Goal: Transaction & Acquisition: Purchase product/service

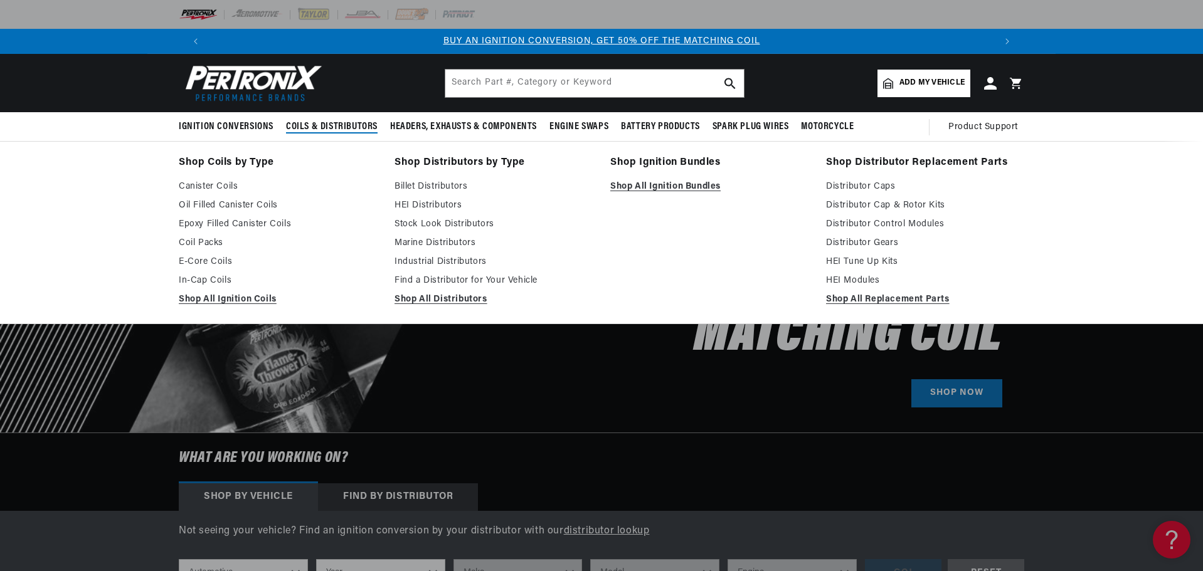
click at [321, 126] on span "Coils & Distributors" at bounding box center [332, 126] width 92 height 13
click at [227, 297] on link "Shop All Ignition Coils" at bounding box center [278, 299] width 198 height 15
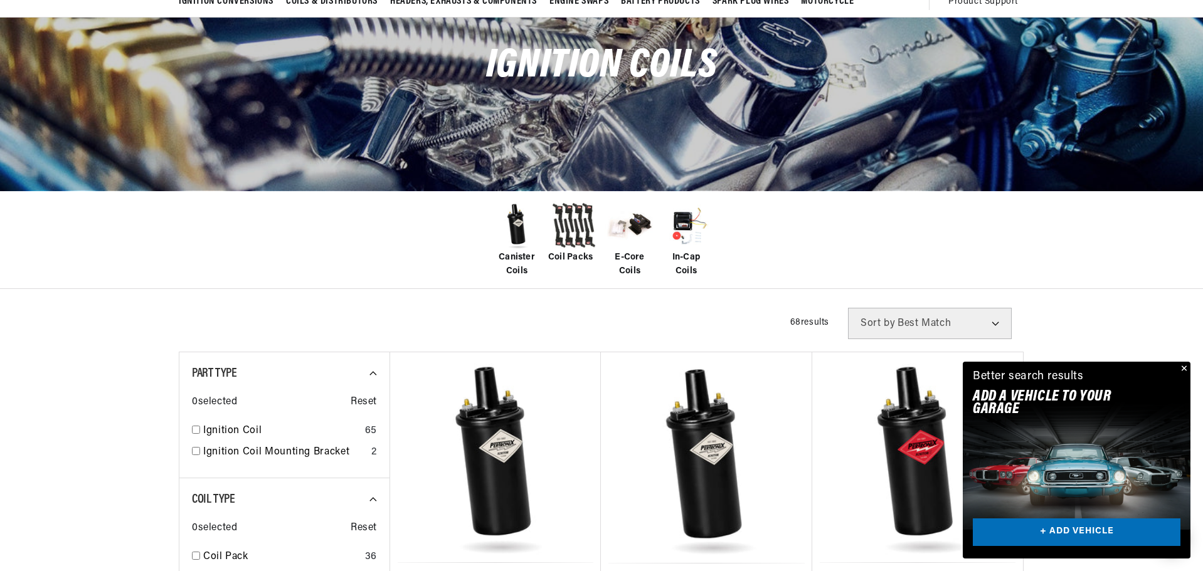
click at [632, 256] on span "E-Core Coils" at bounding box center [630, 265] width 50 height 28
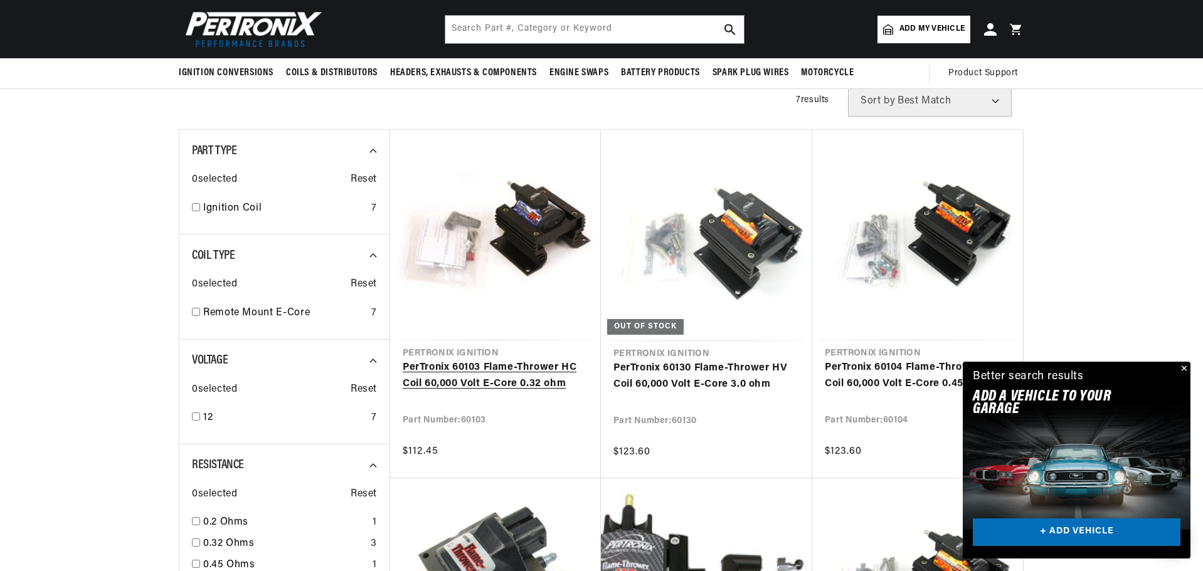
scroll to position [0, 784]
click at [476, 377] on link "PerTronix 60103 Flame-Thrower HC Coil 60,000 Volt E-Core 0.32 ohm" at bounding box center [496, 376] width 186 height 32
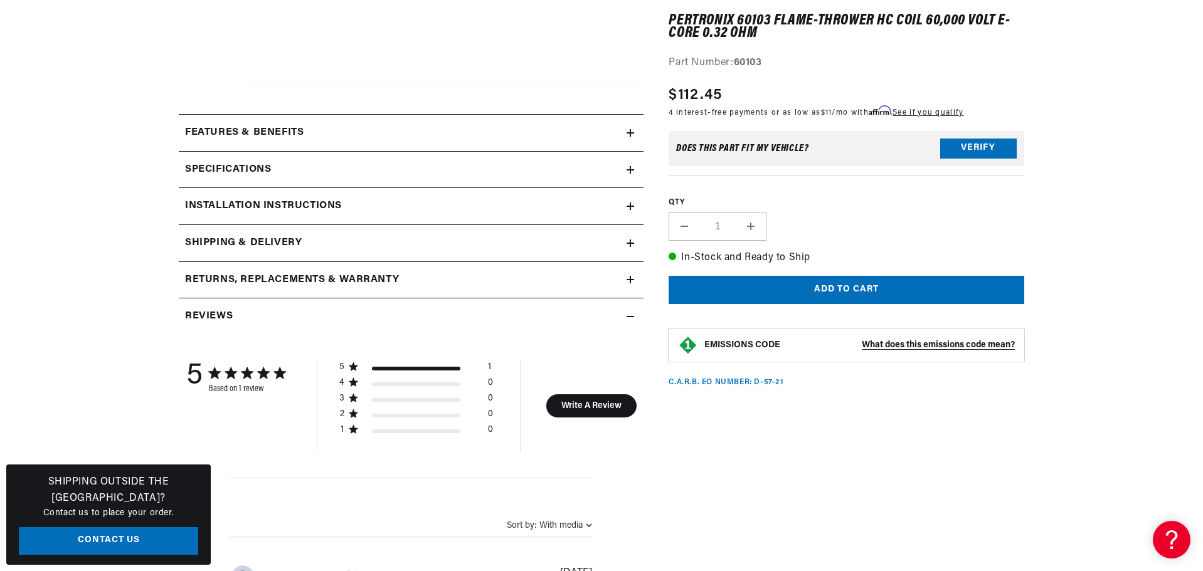
scroll to position [0, 784]
click at [628, 170] on icon at bounding box center [631, 170] width 8 height 0
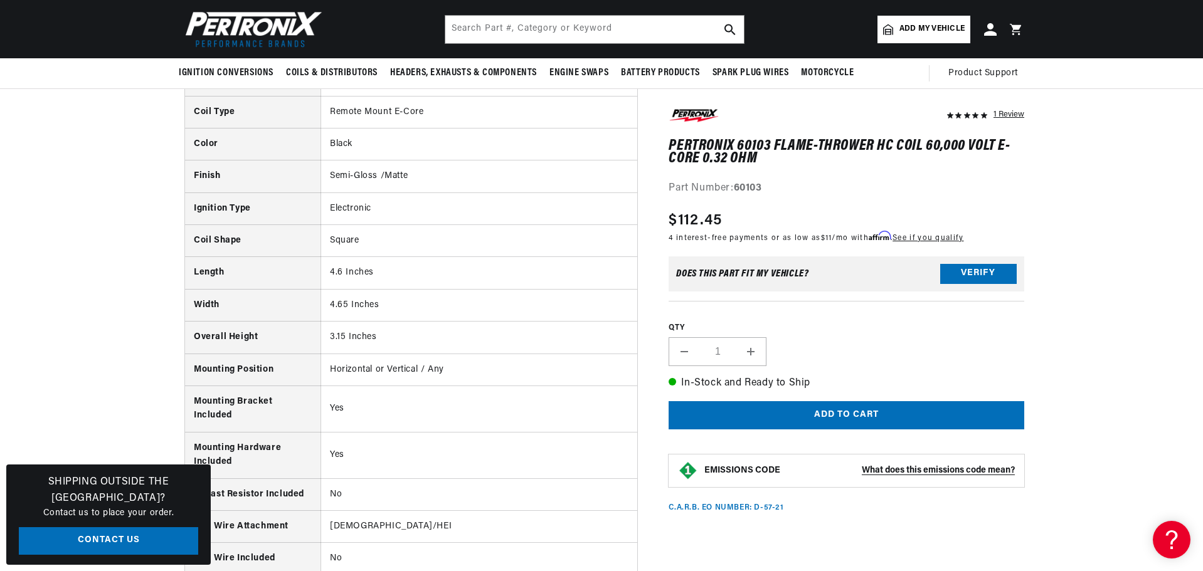
scroll to position [0, 0]
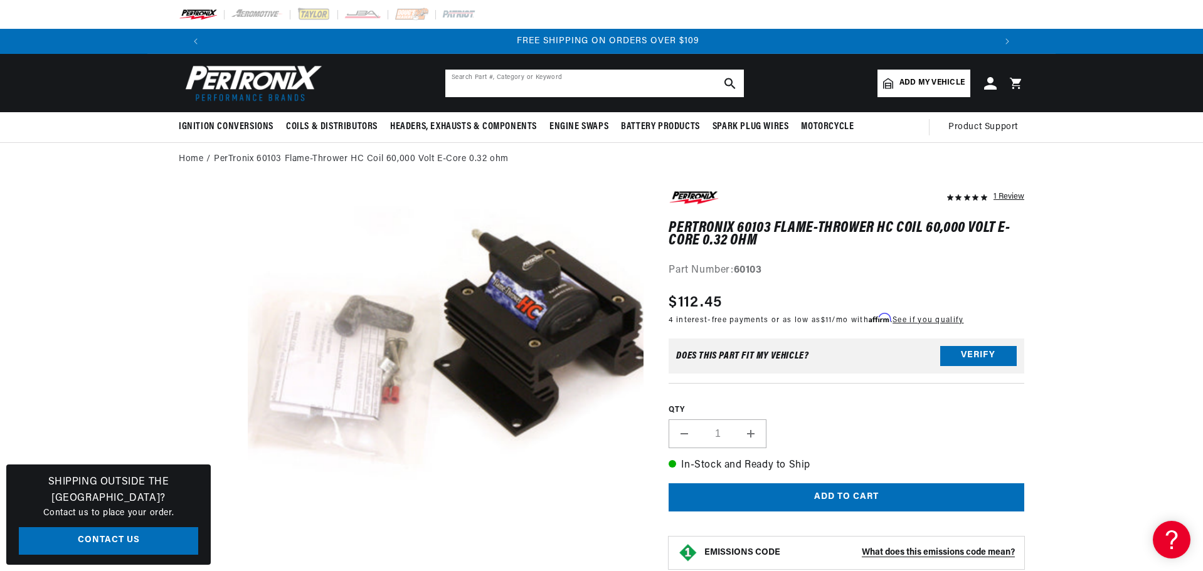
click at [453, 83] on input "text" at bounding box center [594, 84] width 299 height 28
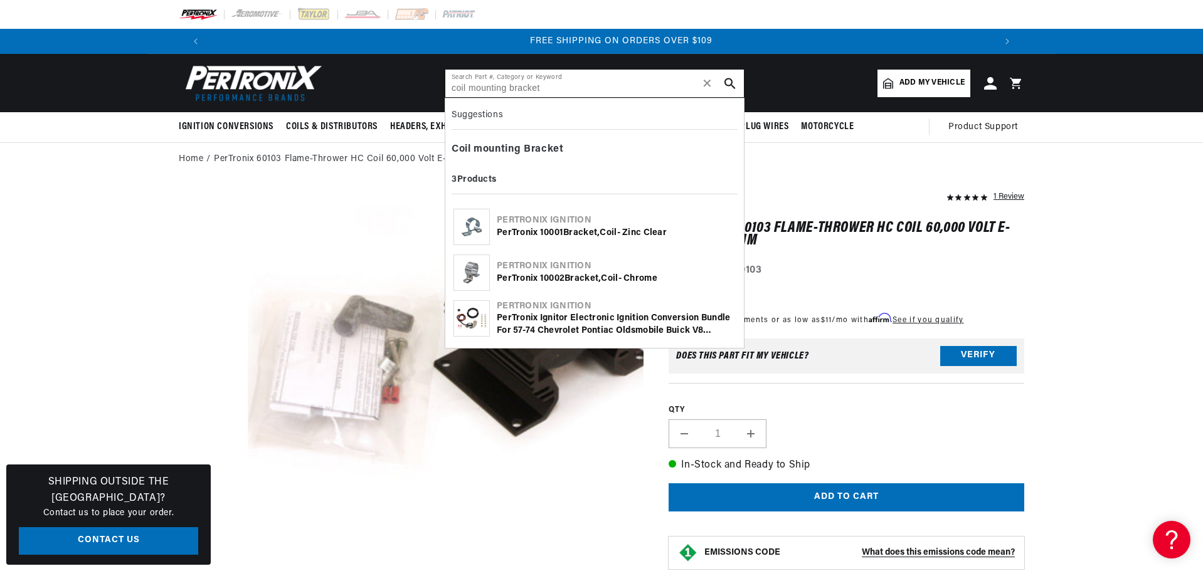
scroll to position [0, 1567]
type input "coil mounting bracket"
click at [539, 229] on div "PerTronix 10001 Bracket , Coil - Zinc Clear" at bounding box center [616, 233] width 239 height 13
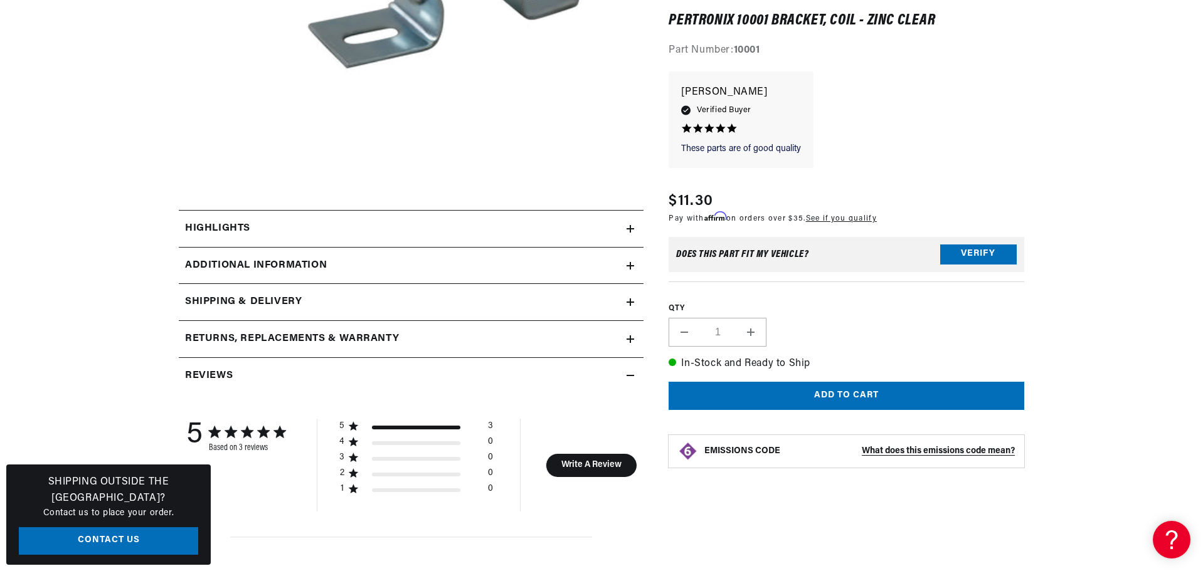
scroll to position [439, 0]
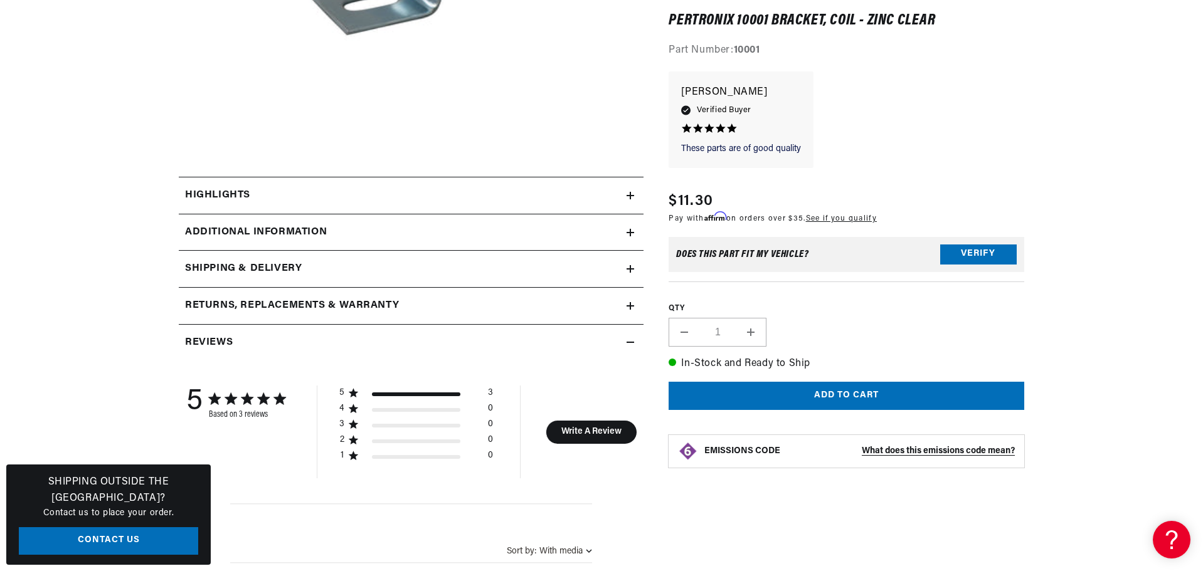
click at [630, 233] on icon at bounding box center [630, 233] width 0 height 8
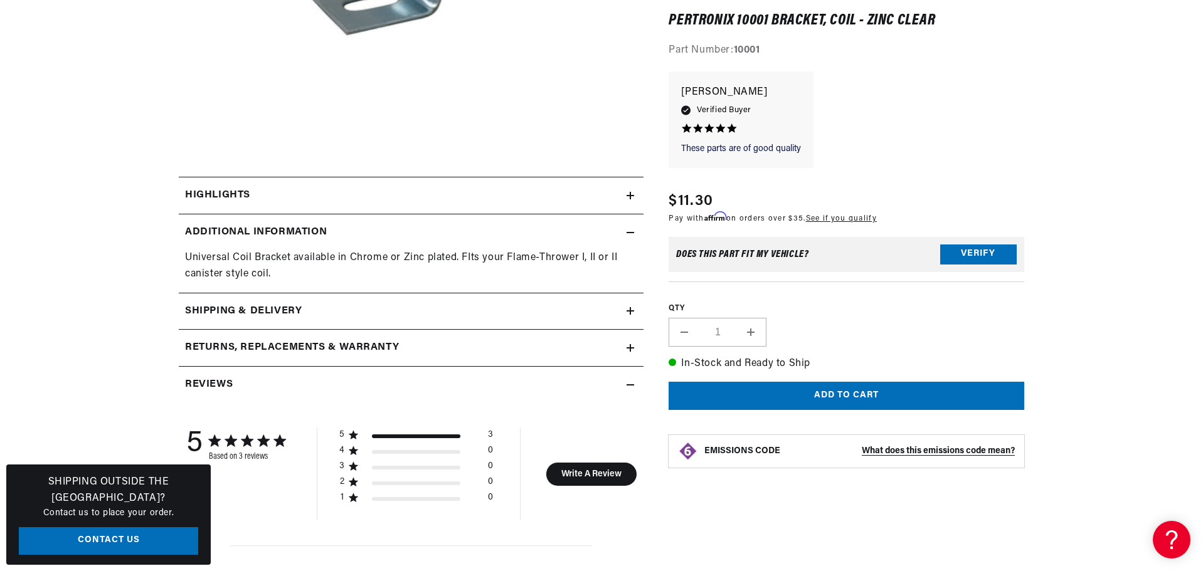
click at [629, 233] on icon at bounding box center [631, 233] width 8 height 8
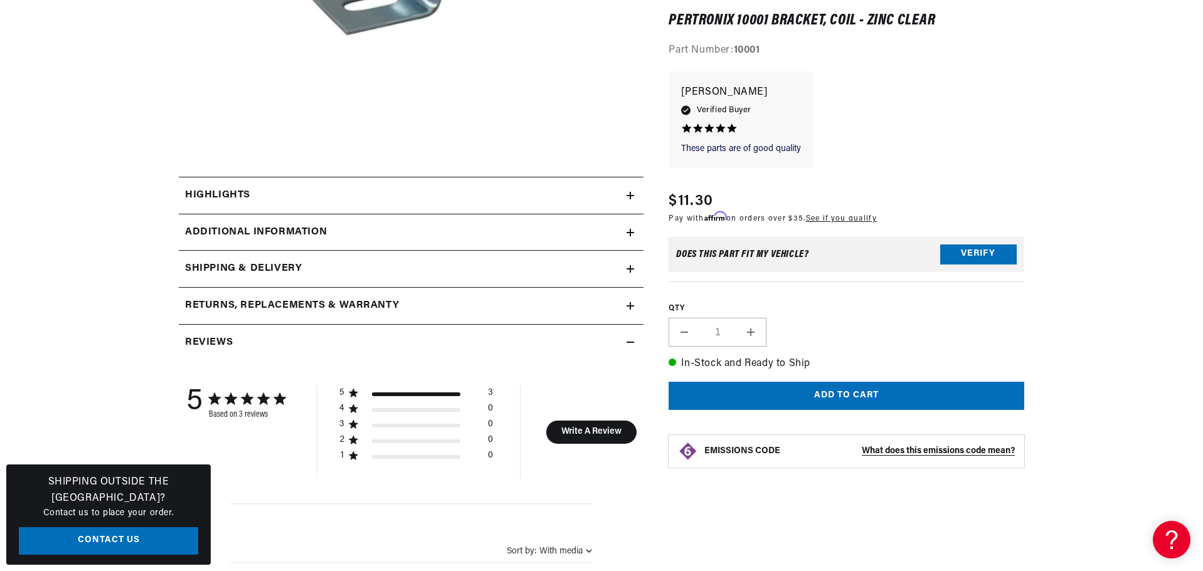
scroll to position [0, 1567]
click at [631, 196] on icon at bounding box center [631, 196] width 8 height 0
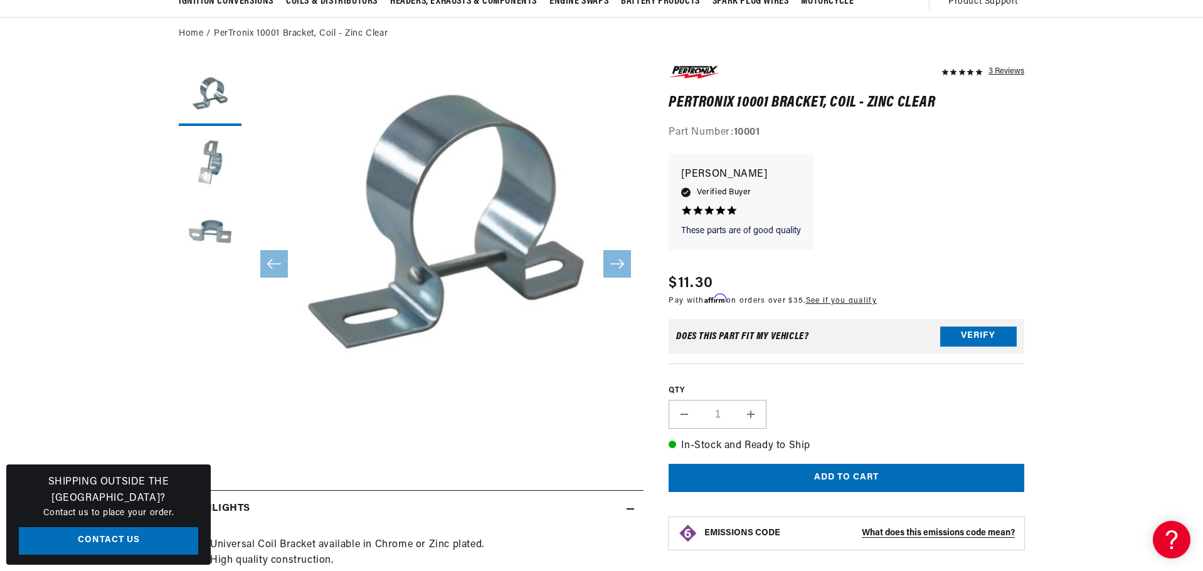
scroll to position [0, 784]
click at [206, 162] on button "Load image 2 in gallery view" at bounding box center [210, 163] width 63 height 63
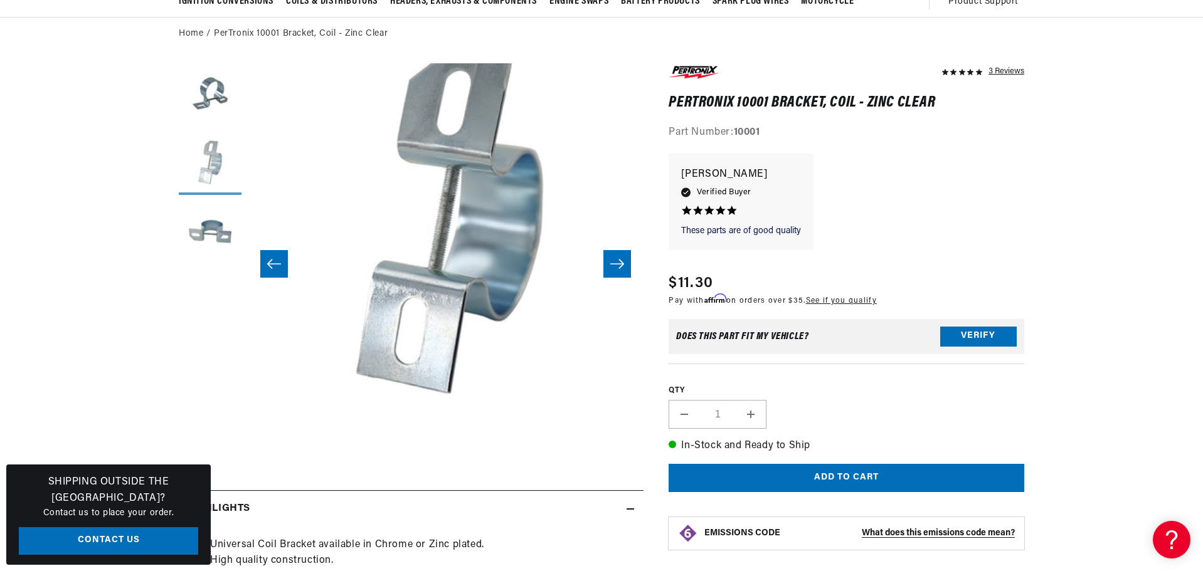
scroll to position [40, 396]
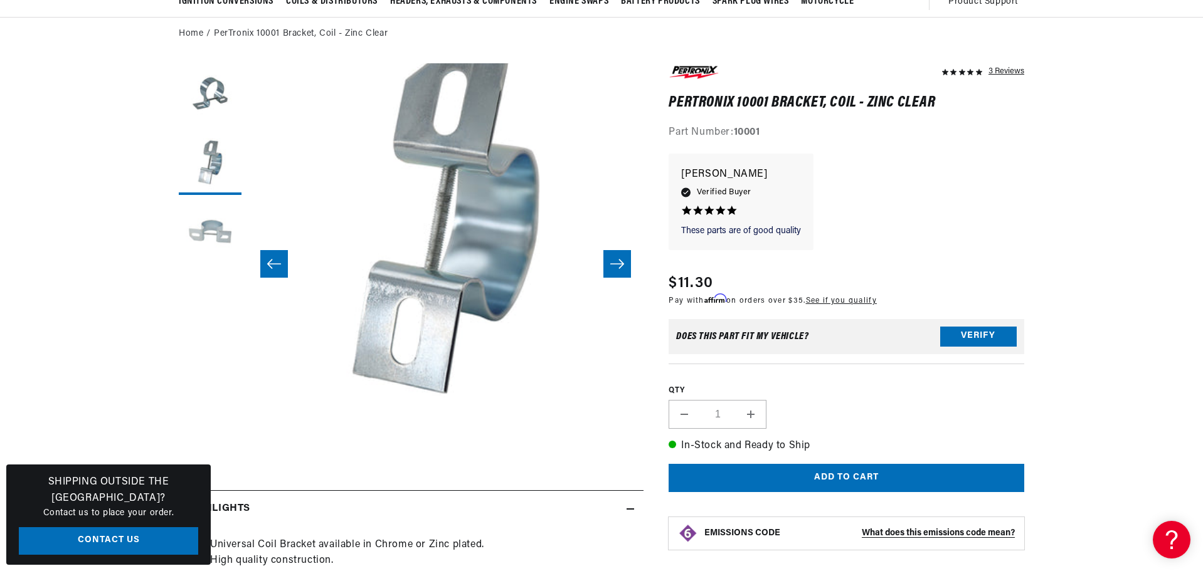
click at [210, 228] on button "Load image 3 in gallery view" at bounding box center [210, 232] width 63 height 63
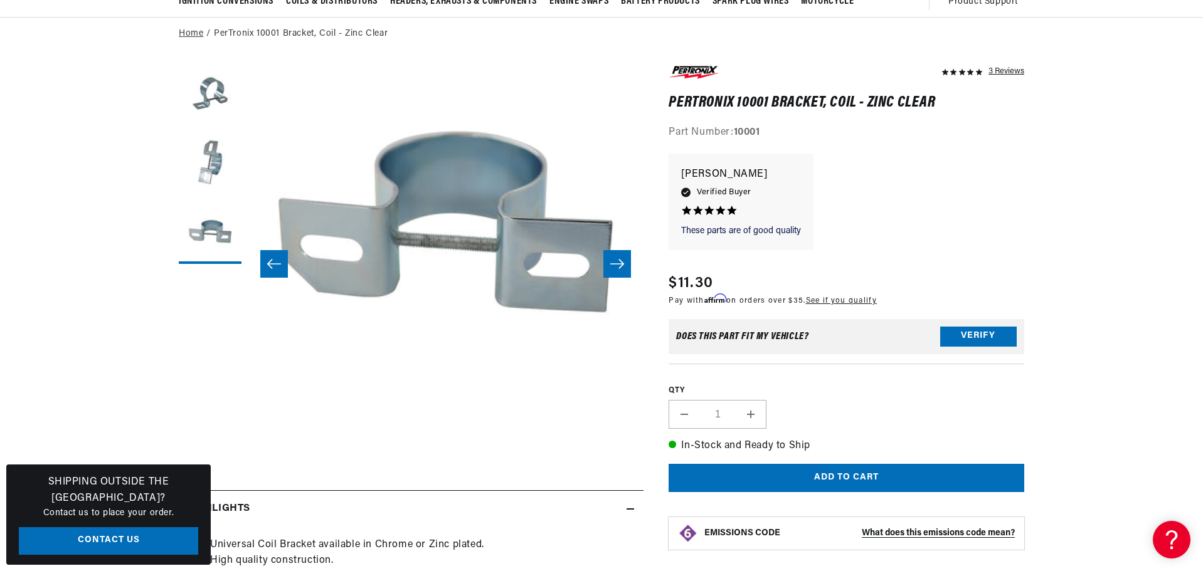
scroll to position [0, 0]
click at [268, 32] on link "PerTronix 10001 Bracket, Coil - Zinc Clear" at bounding box center [301, 34] width 174 height 14
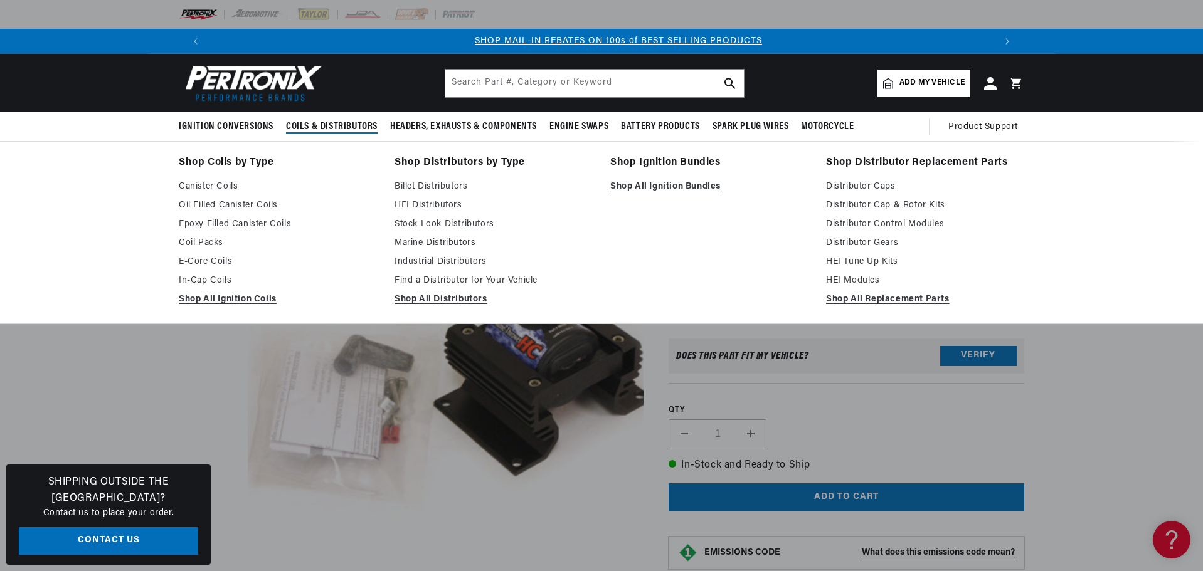
scroll to position [0, 784]
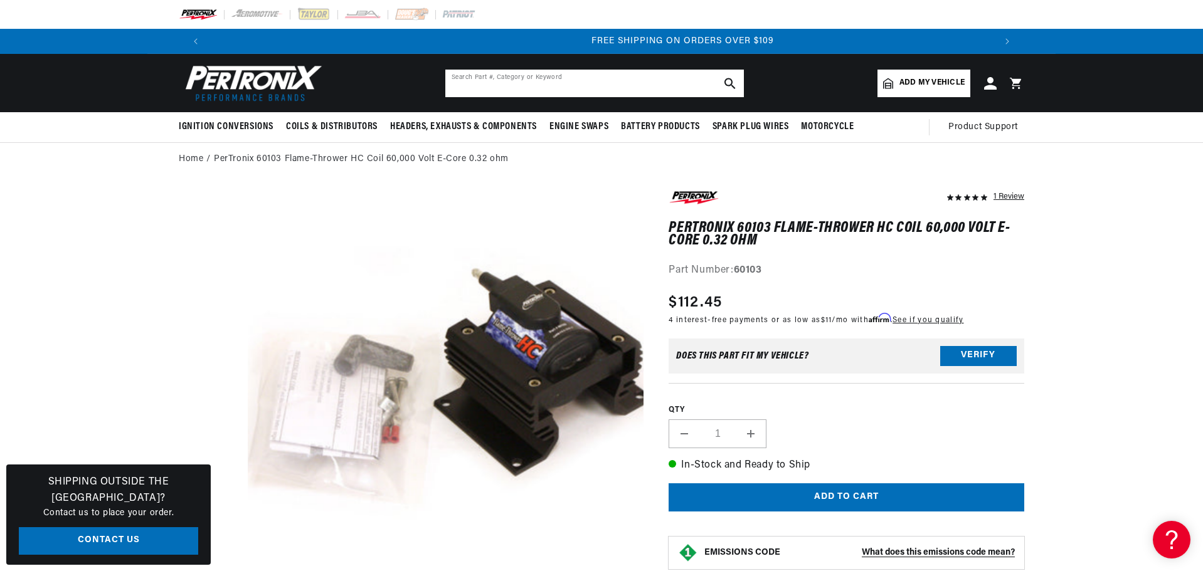
click at [464, 82] on input "text" at bounding box center [594, 84] width 299 height 28
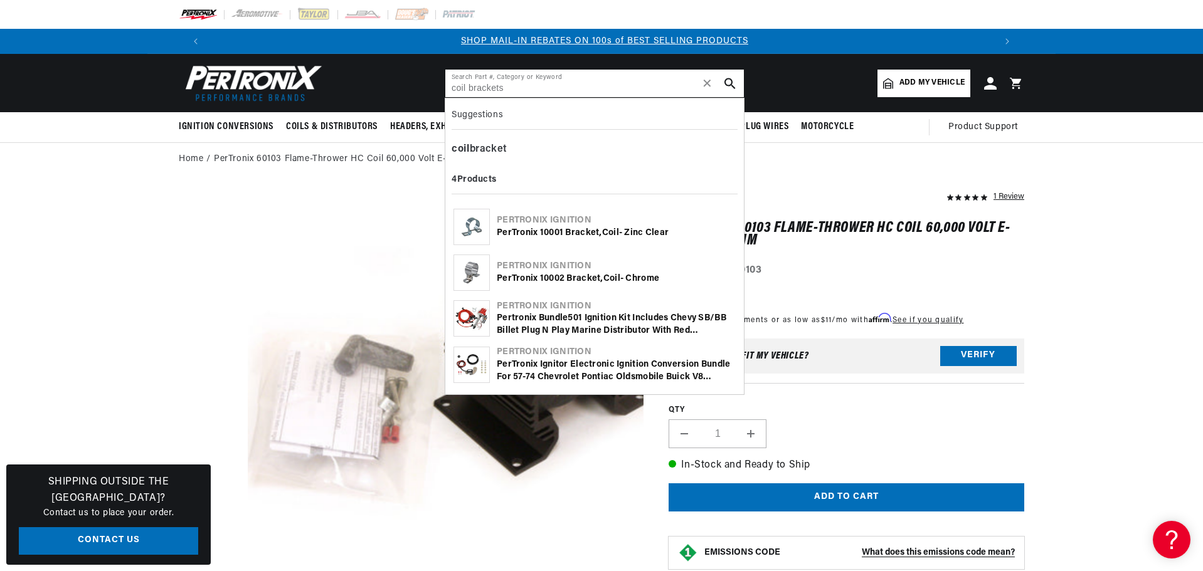
type input "coil brackets"
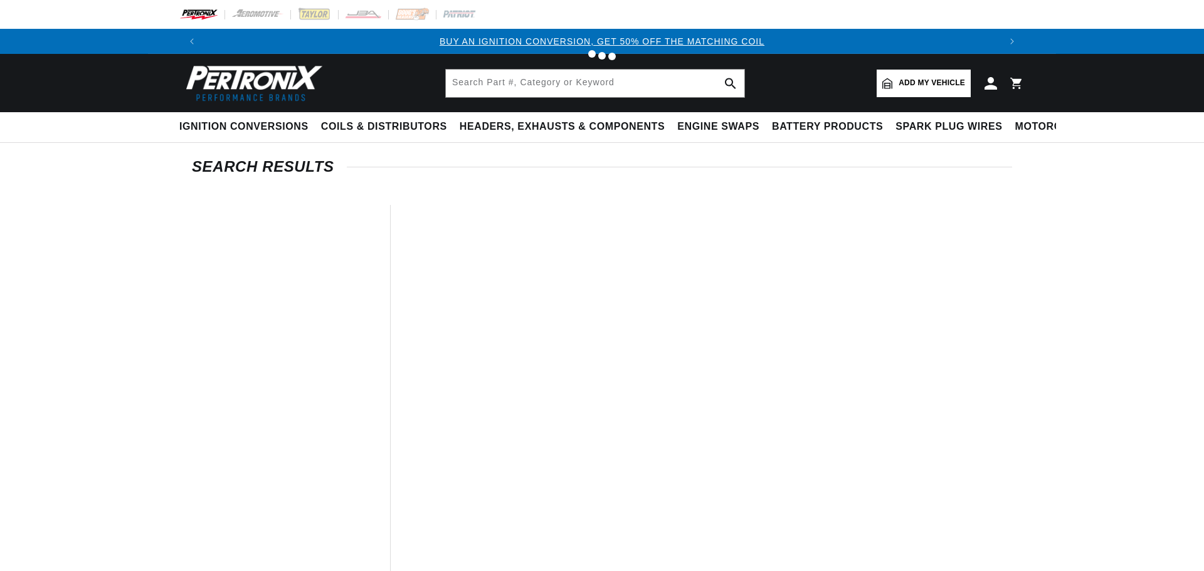
type input "coil brackets"
